Goal: Information Seeking & Learning: Find specific fact

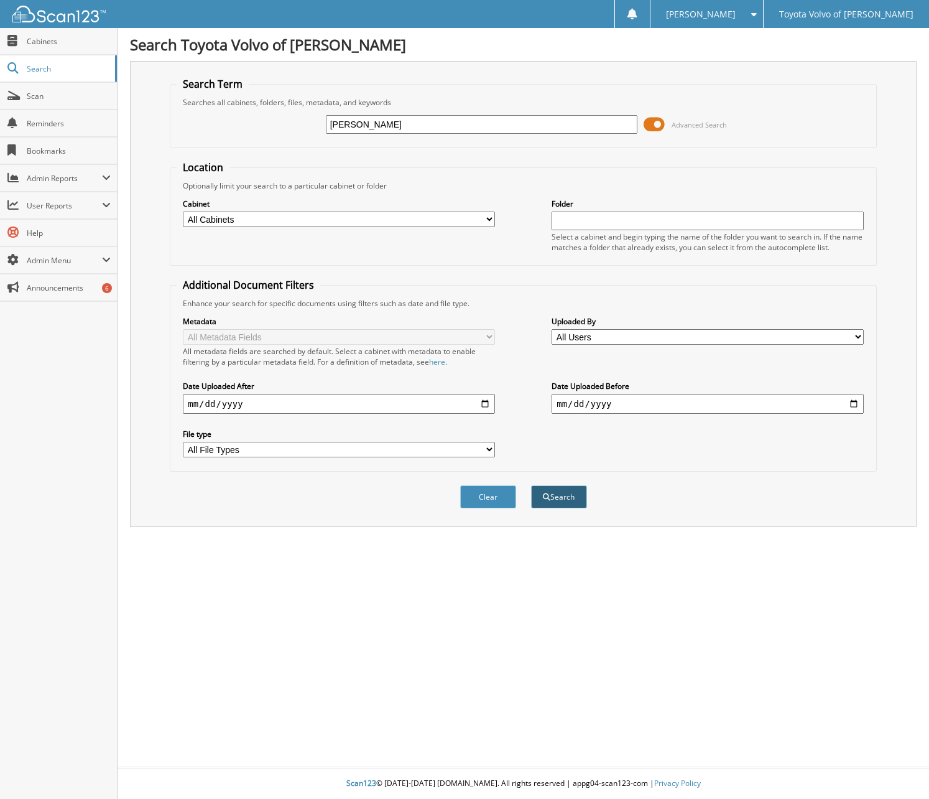
type input "[PERSON_NAME]"
click at [554, 491] on button "Search" at bounding box center [559, 496] width 56 height 23
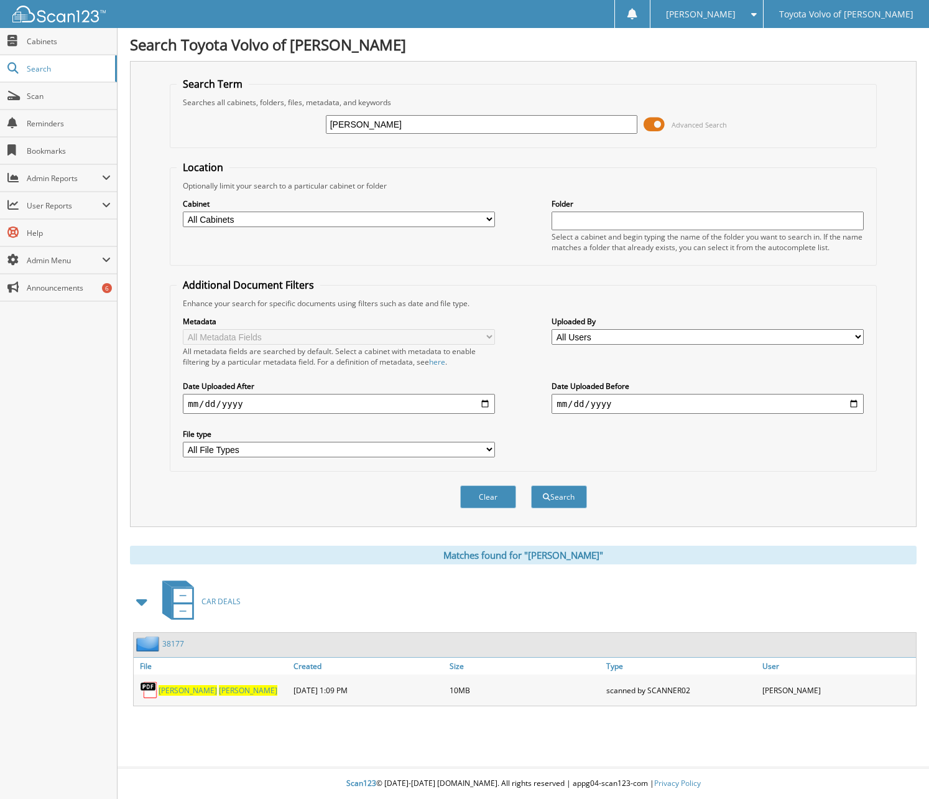
click at [172, 642] on link "38177" at bounding box center [173, 643] width 22 height 11
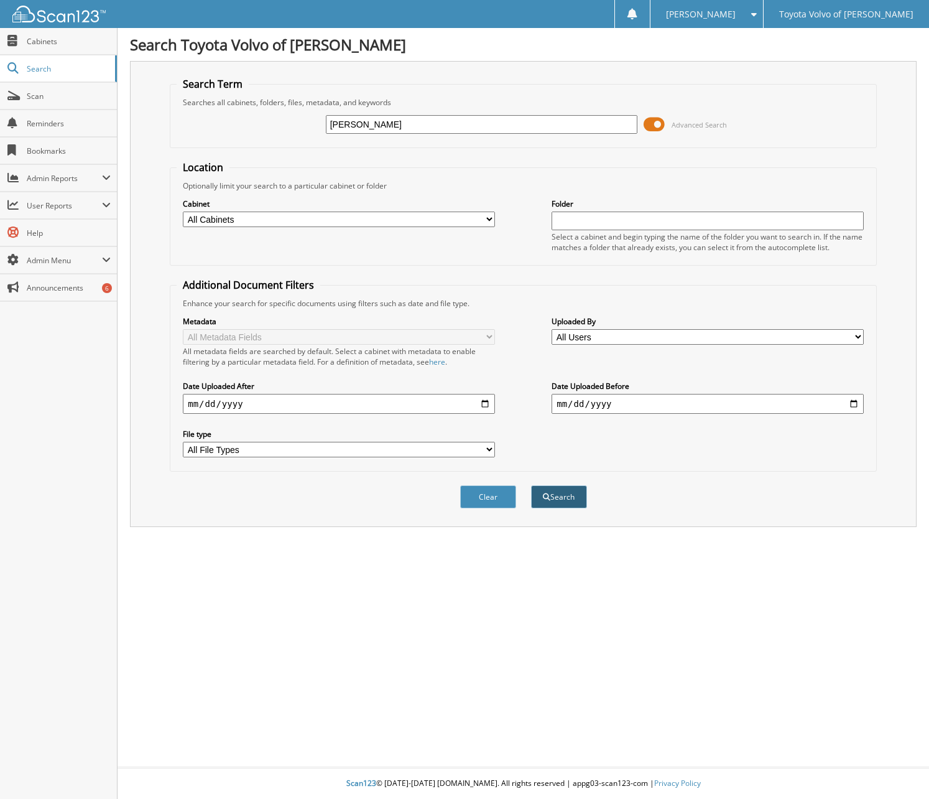
type input "TIMOTHY PETRICK"
click at [561, 494] on button "Search" at bounding box center [559, 496] width 56 height 23
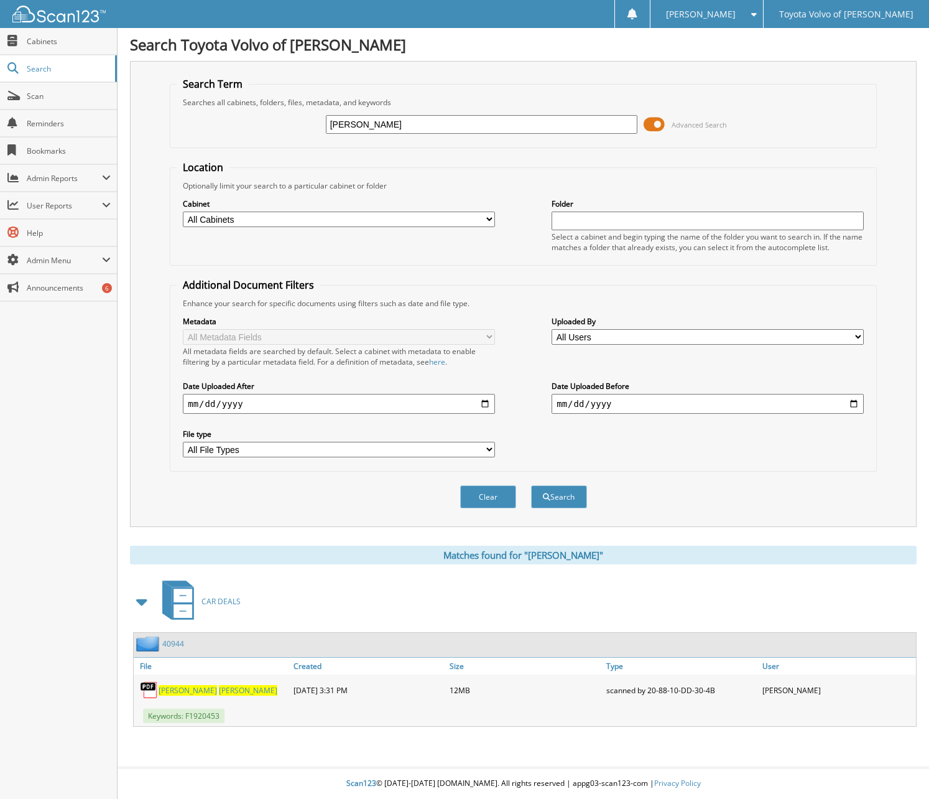
click at [219, 689] on span "PETRICK" at bounding box center [248, 690] width 58 height 11
click at [174, 645] on link "40944" at bounding box center [173, 643] width 22 height 11
